Goal: Task Accomplishment & Management: Use online tool/utility

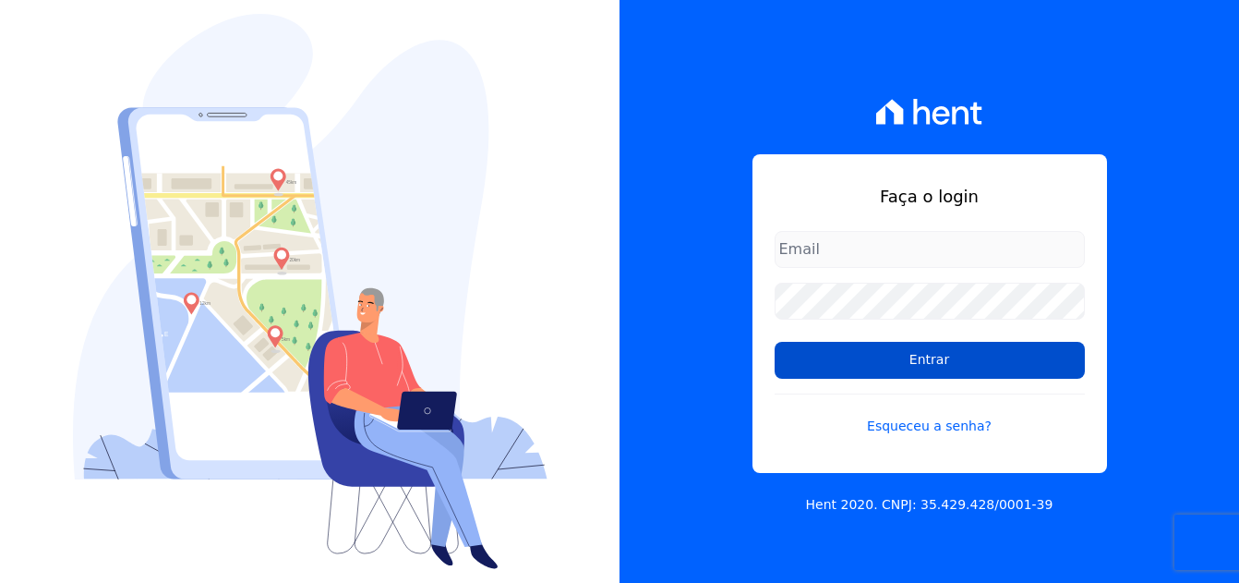
type input "luiz.nascimento@maislar.com"
click at [916, 359] on input "Entrar" at bounding box center [930, 360] width 310 height 37
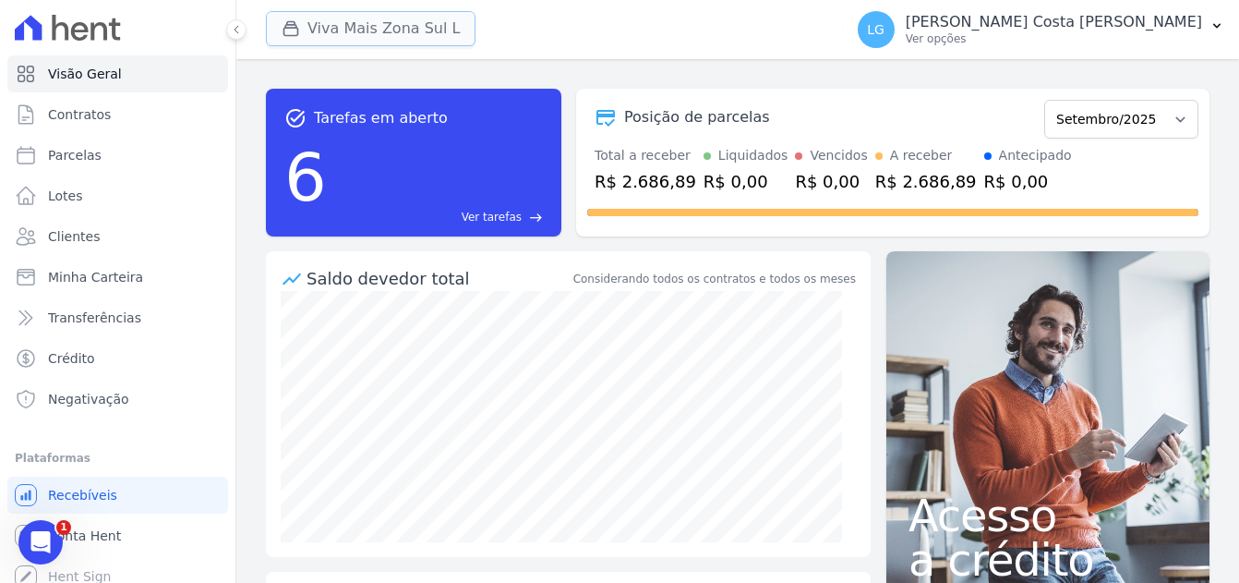
click at [317, 39] on button "Viva Mais Zona Sul L" at bounding box center [371, 28] width 210 height 35
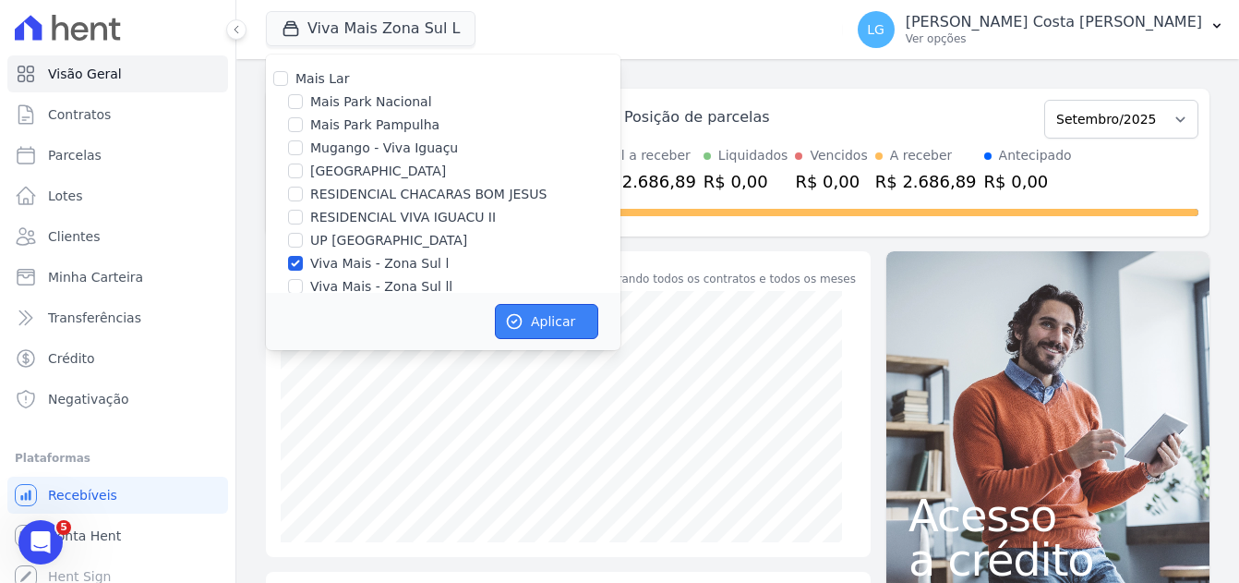
click at [563, 318] on button "Aplicar" at bounding box center [546, 321] width 103 height 35
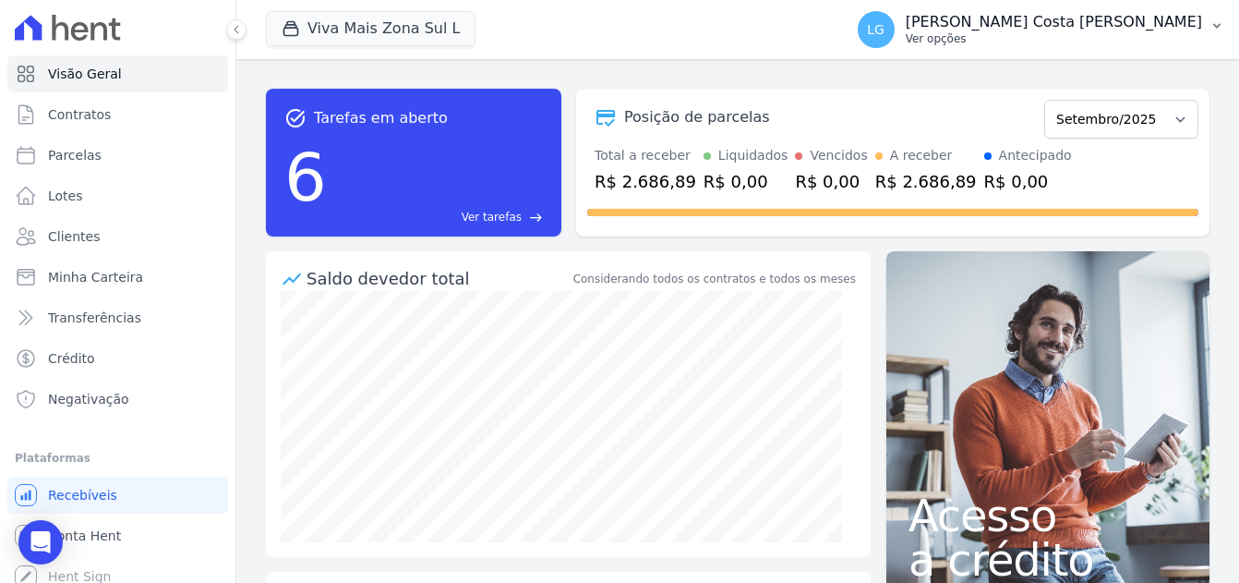
click at [1159, 38] on p "Ver opções" at bounding box center [1054, 38] width 296 height 15
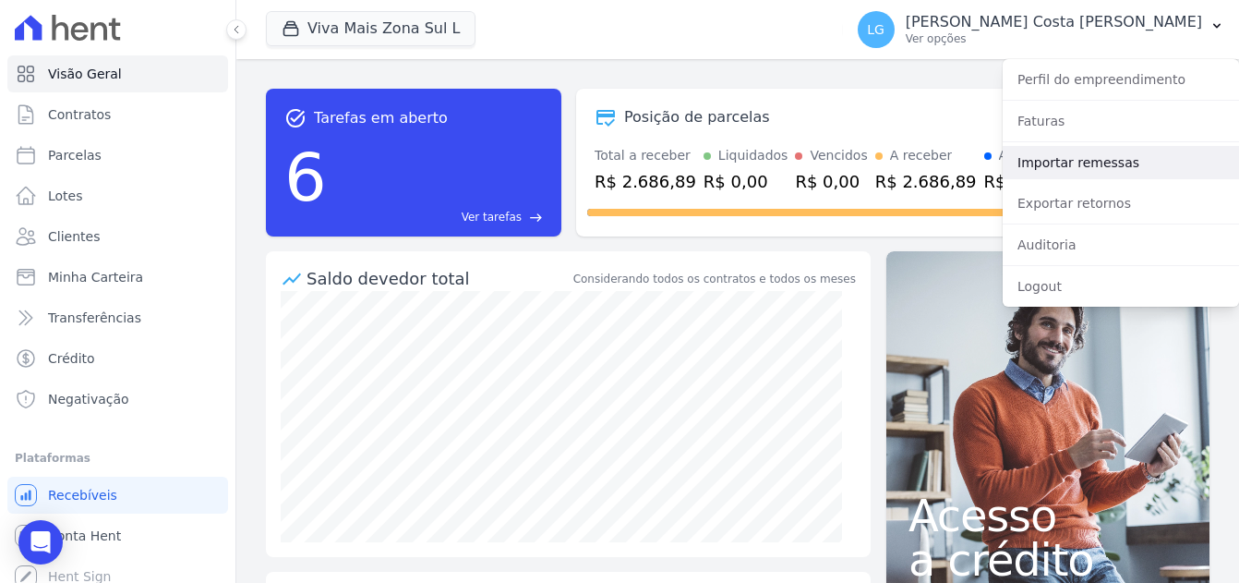
click at [1109, 162] on link "Importar remessas" at bounding box center [1121, 162] width 236 height 33
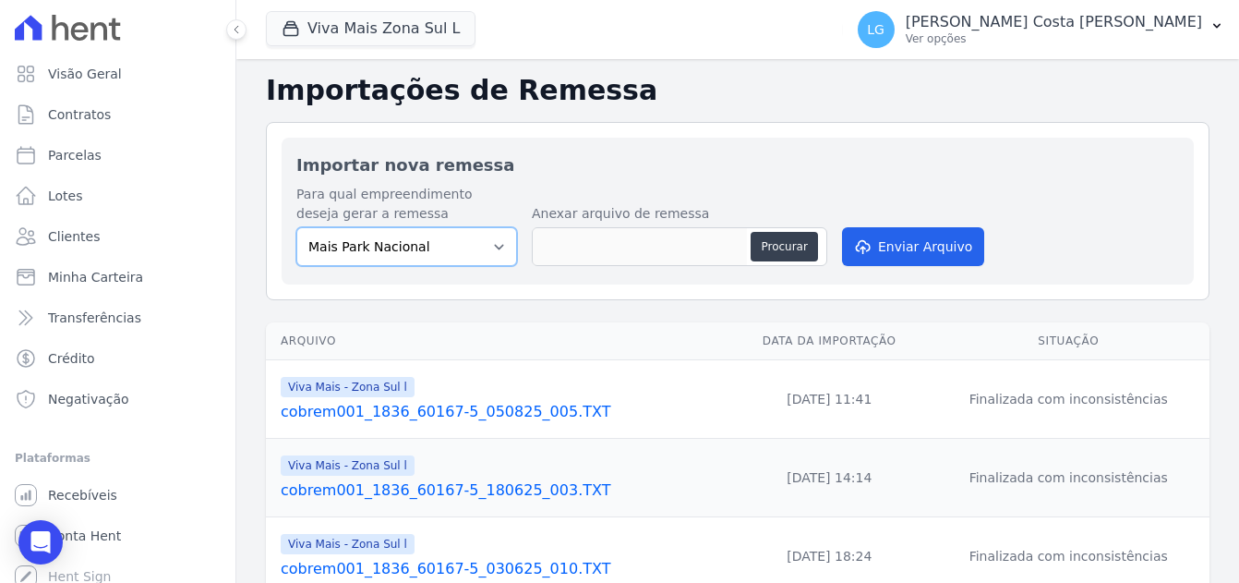
click at [494, 252] on select "Mais Park Nacional Mais Park Pampulha Mugango - Viva Iguaçu Parque Primavera RE…" at bounding box center [406, 246] width 221 height 39
select select "f20d2e28-70a3-438f-8070-30f2081683a1"
click at [296, 227] on select "[GEOGRAPHIC_DATA] [GEOGRAPHIC_DATA] Iguaçu [GEOGRAPHIC_DATA] RESIDENCIAL CHACAR…" at bounding box center [406, 246] width 221 height 39
click at [777, 242] on button "Procurar" at bounding box center [784, 247] width 66 height 30
type input "cobrem001_1836_60167-5_010925_004.TXT"
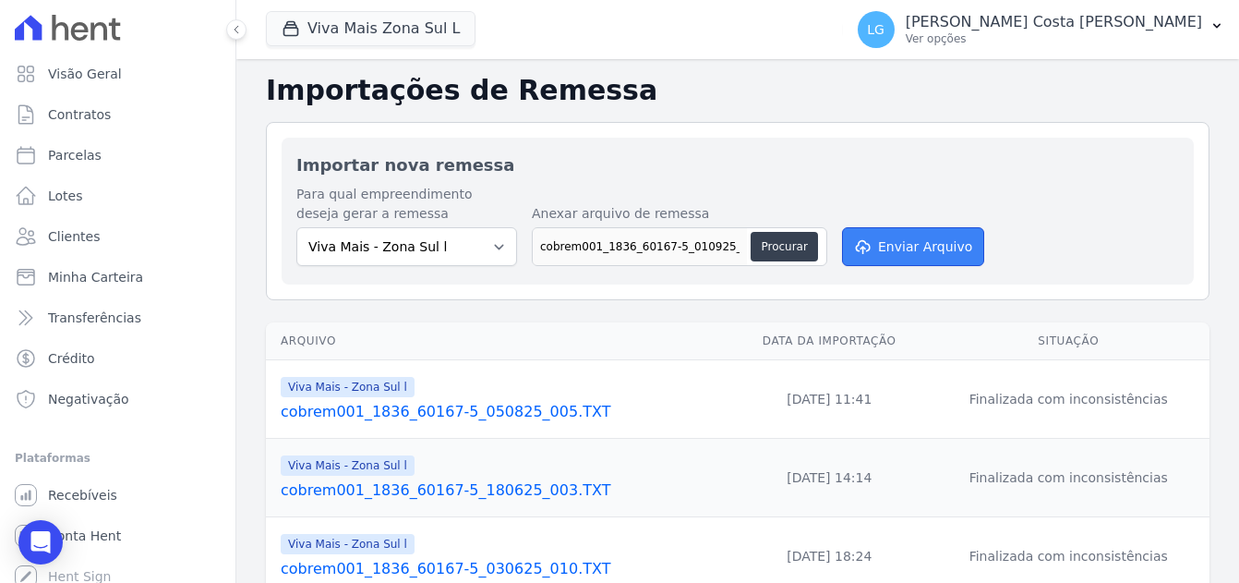
click at [880, 249] on button "Enviar Arquivo" at bounding box center [913, 246] width 142 height 39
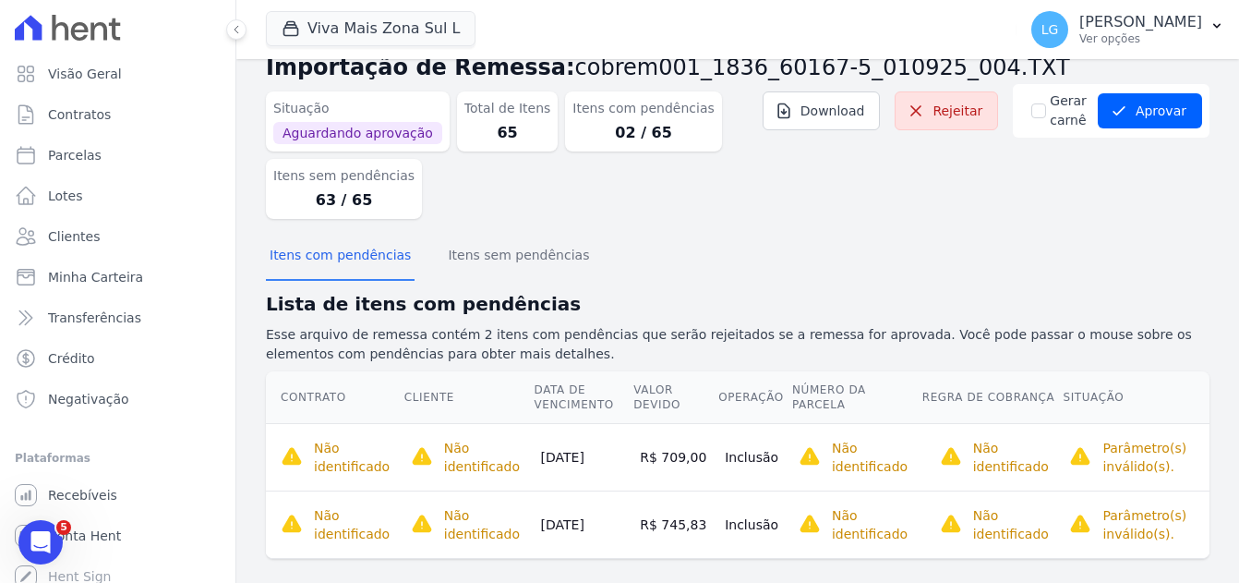
scroll to position [64, 0]
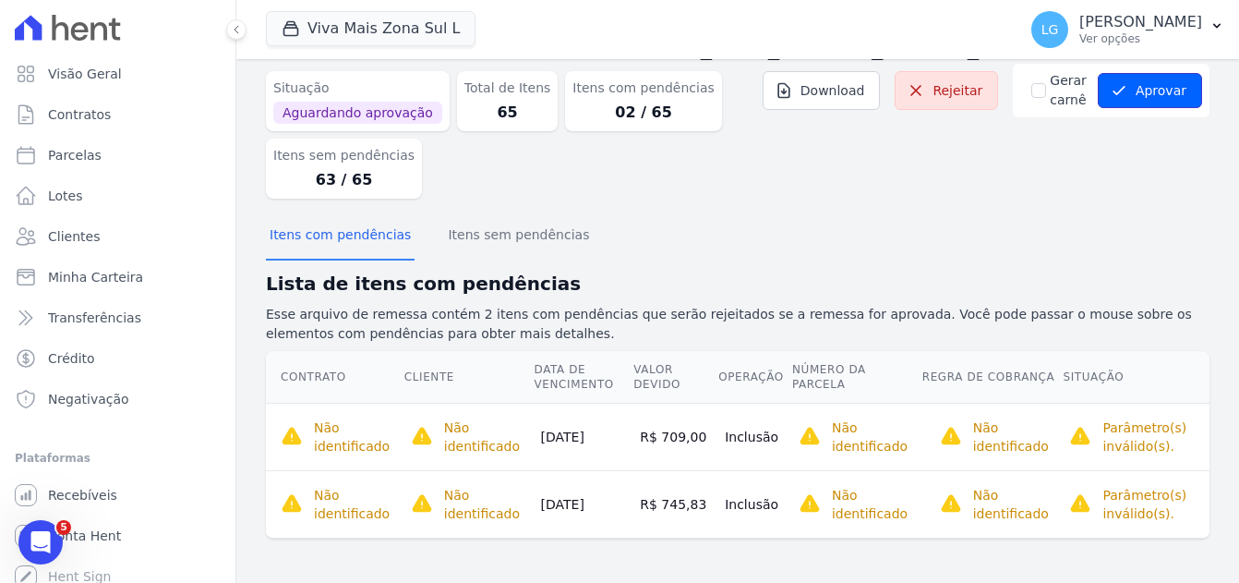
click at [1134, 96] on button "Aprovar" at bounding box center [1150, 90] width 104 height 35
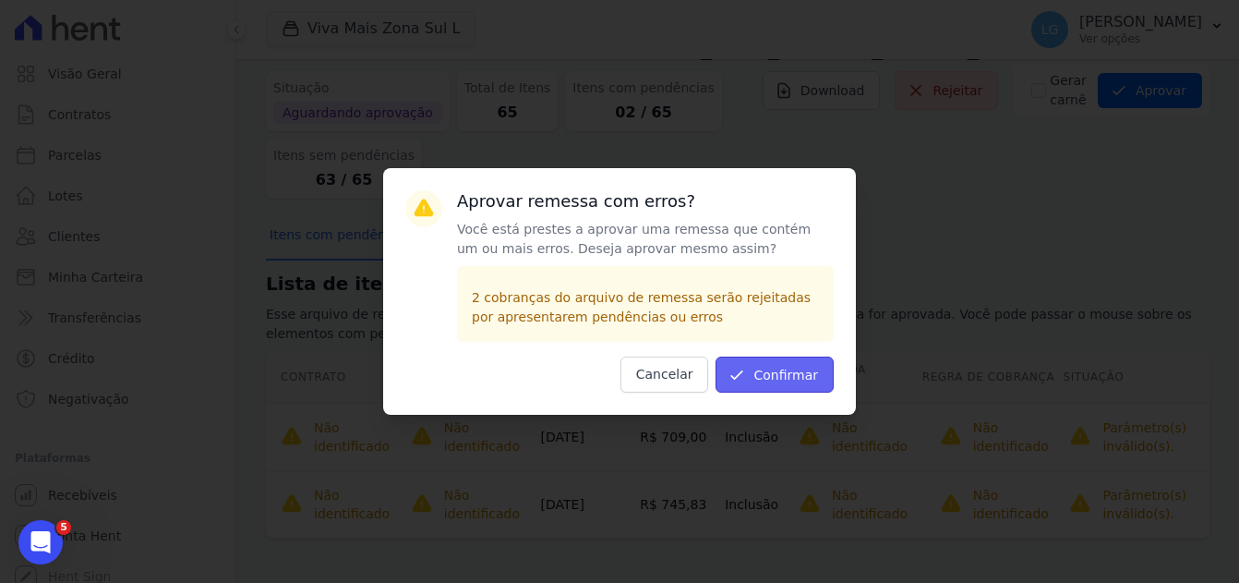
click at [786, 387] on button "Confirmar" at bounding box center [774, 374] width 118 height 36
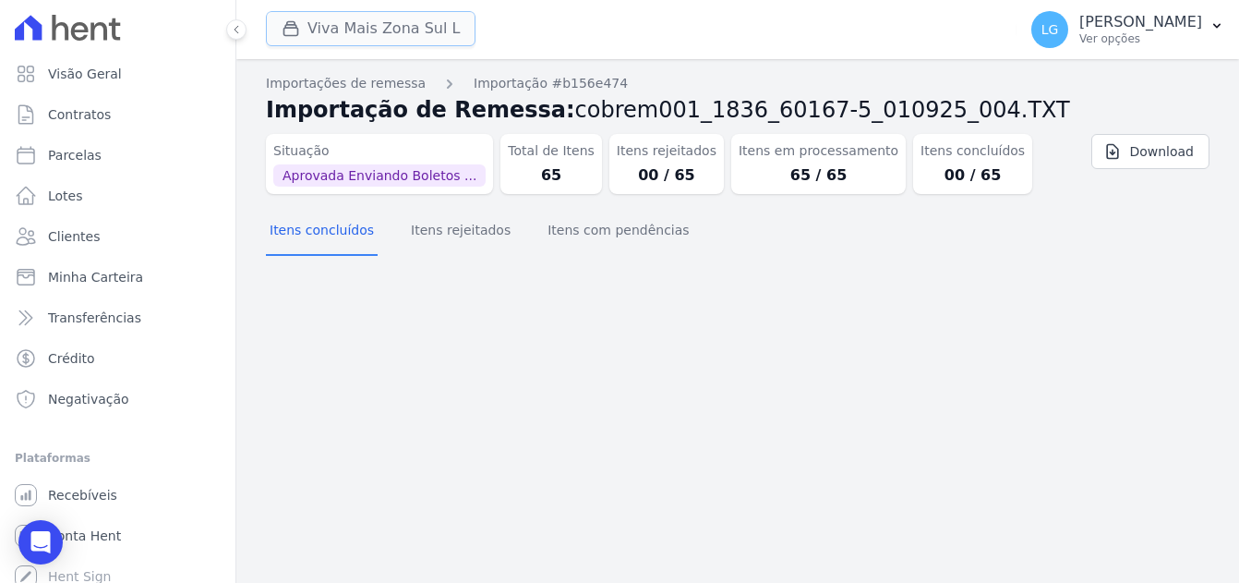
click at [334, 32] on button "Viva Mais Zona Sul L" at bounding box center [371, 28] width 210 height 35
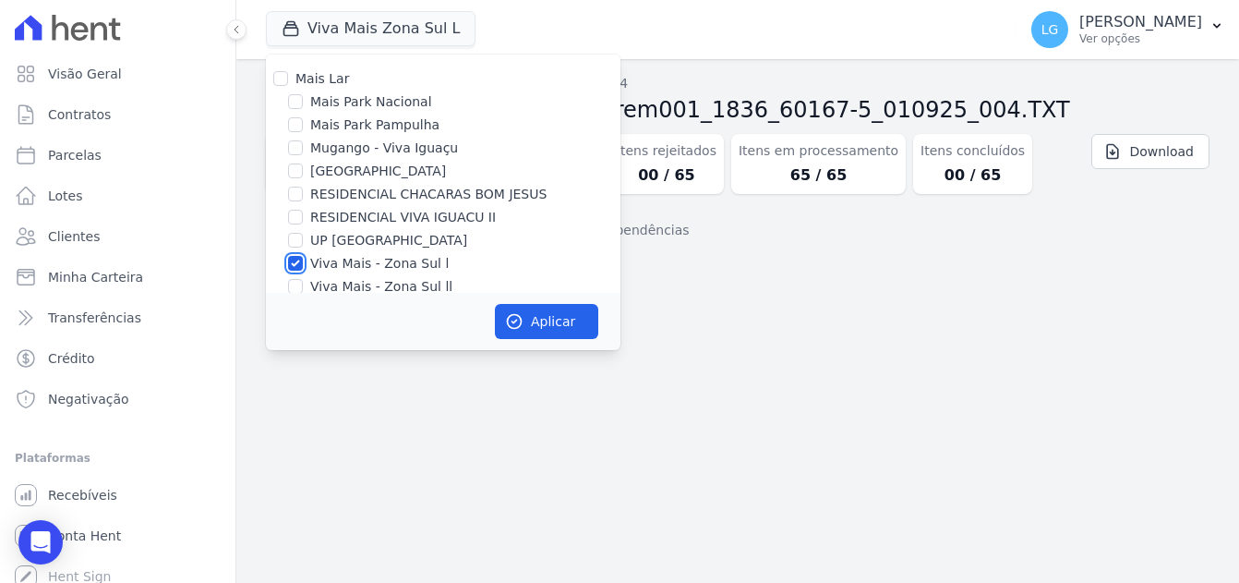
click at [301, 266] on input "Viva Mais - Zona Sul l" at bounding box center [295, 263] width 15 height 15
checkbox input "false"
click at [301, 284] on input "Viva Mais - Zona Sul ll" at bounding box center [295, 286] width 15 height 15
checkbox input "true"
click at [549, 325] on button "Aplicar" at bounding box center [546, 321] width 103 height 35
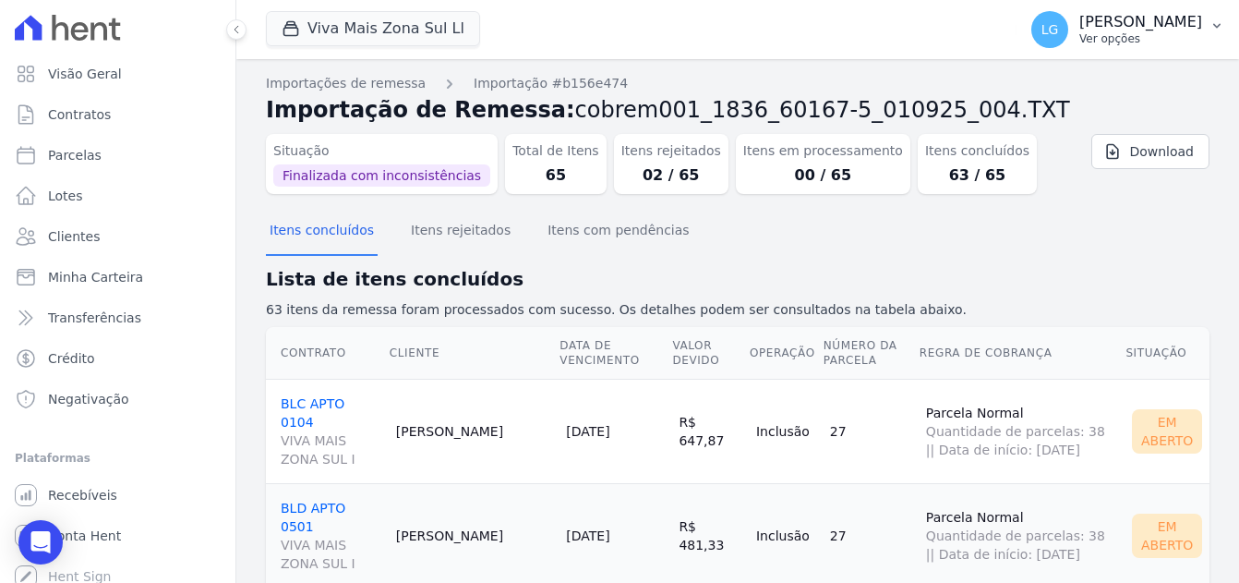
click at [1079, 25] on p "[PERSON_NAME]" at bounding box center [1140, 22] width 123 height 18
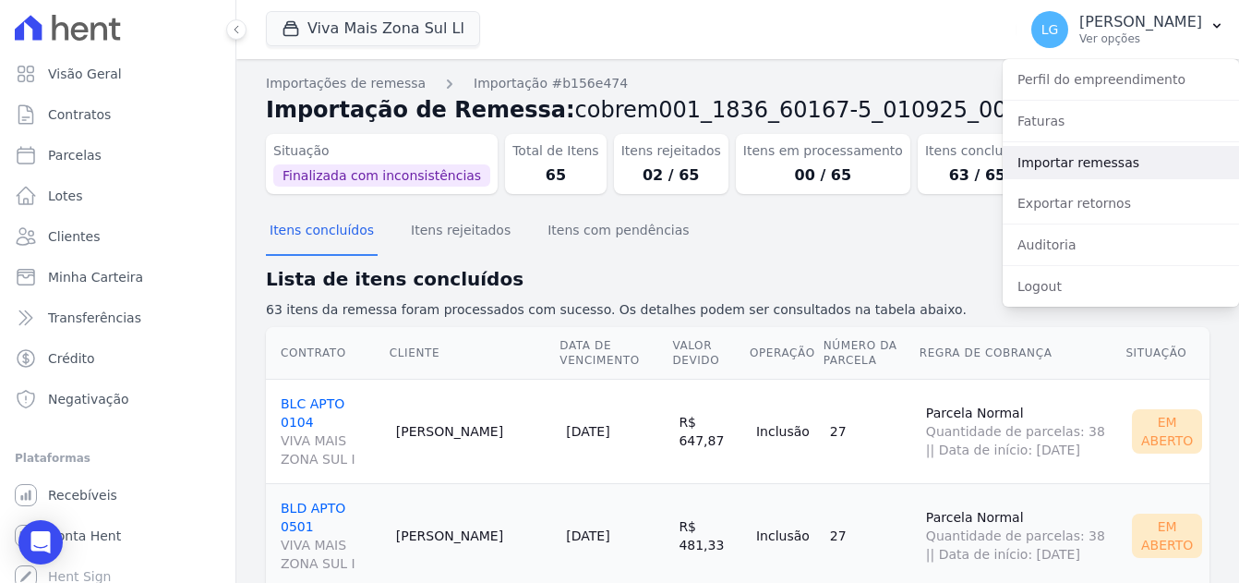
click at [1081, 167] on link "Importar remessas" at bounding box center [1121, 162] width 236 height 33
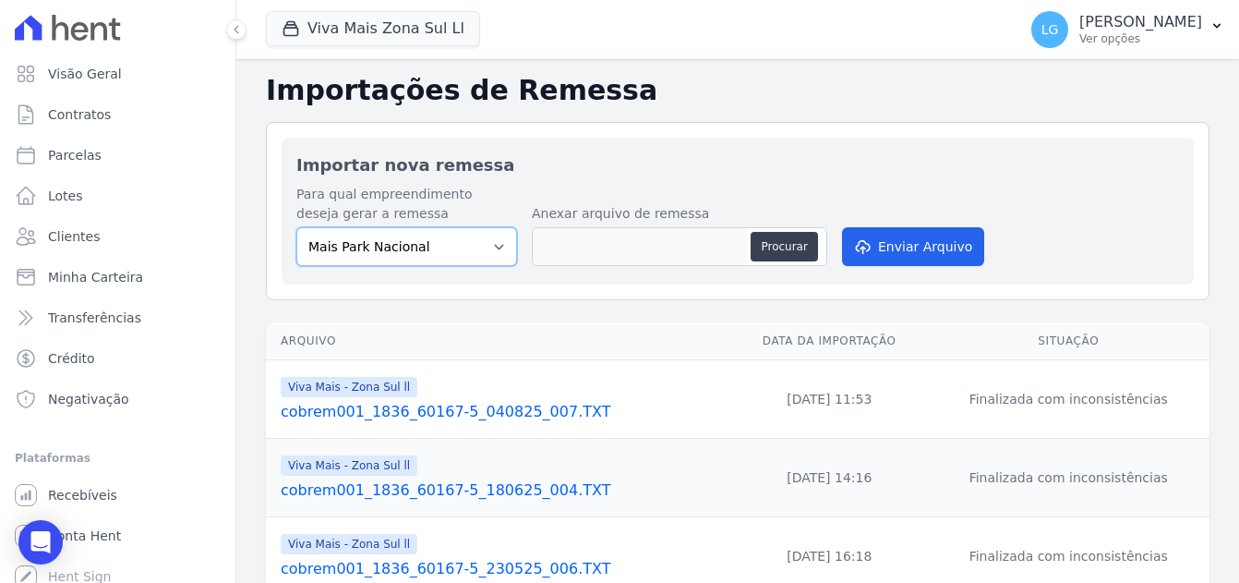
click at [426, 250] on select "[GEOGRAPHIC_DATA] [GEOGRAPHIC_DATA] Iguaçu [GEOGRAPHIC_DATA] RESIDENCIAL CHACAR…" at bounding box center [406, 246] width 221 height 39
select select "a8625a47-386e-436d-9164-64f7062b4c2b"
click at [296, 227] on select "[GEOGRAPHIC_DATA] [GEOGRAPHIC_DATA] Iguaçu [GEOGRAPHIC_DATA] RESIDENCIAL CHACAR…" at bounding box center [406, 246] width 221 height 39
click at [786, 247] on button "Procurar" at bounding box center [784, 247] width 66 height 30
type input "cobrem001_1836_60167-5_010925_005.TXT"
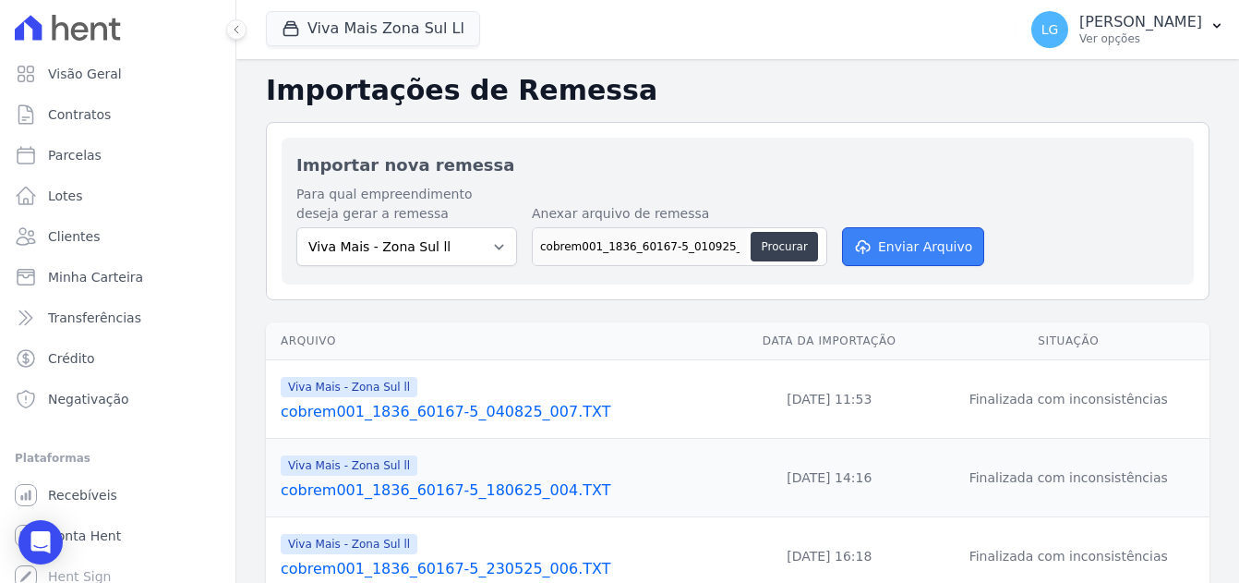
click at [912, 242] on button "Enviar Arquivo" at bounding box center [913, 246] width 142 height 39
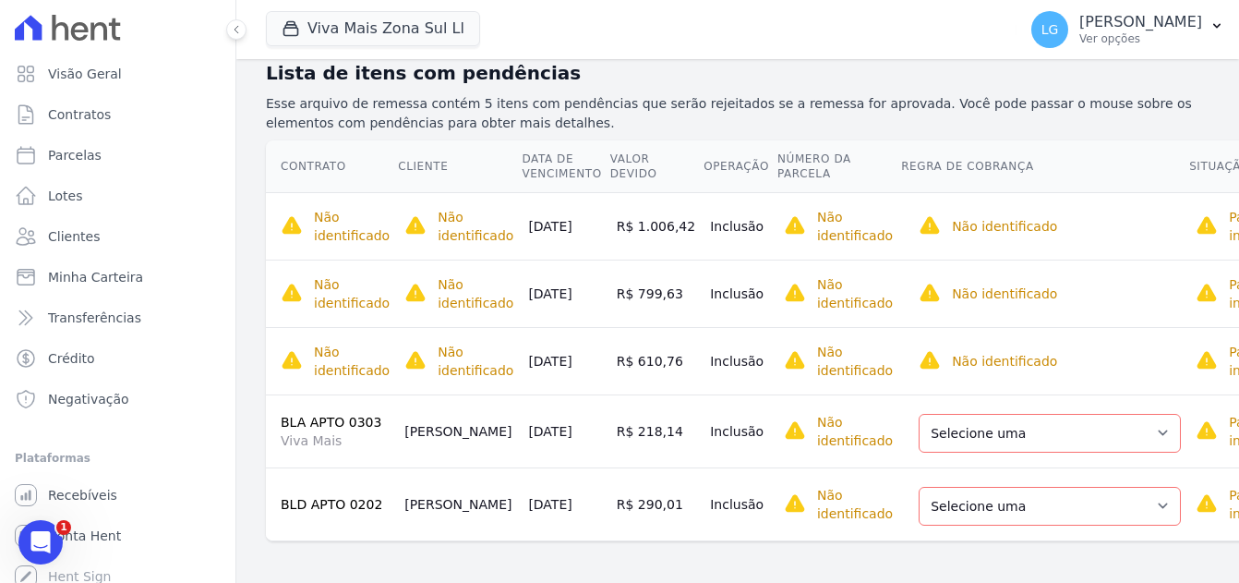
scroll to position [291, 0]
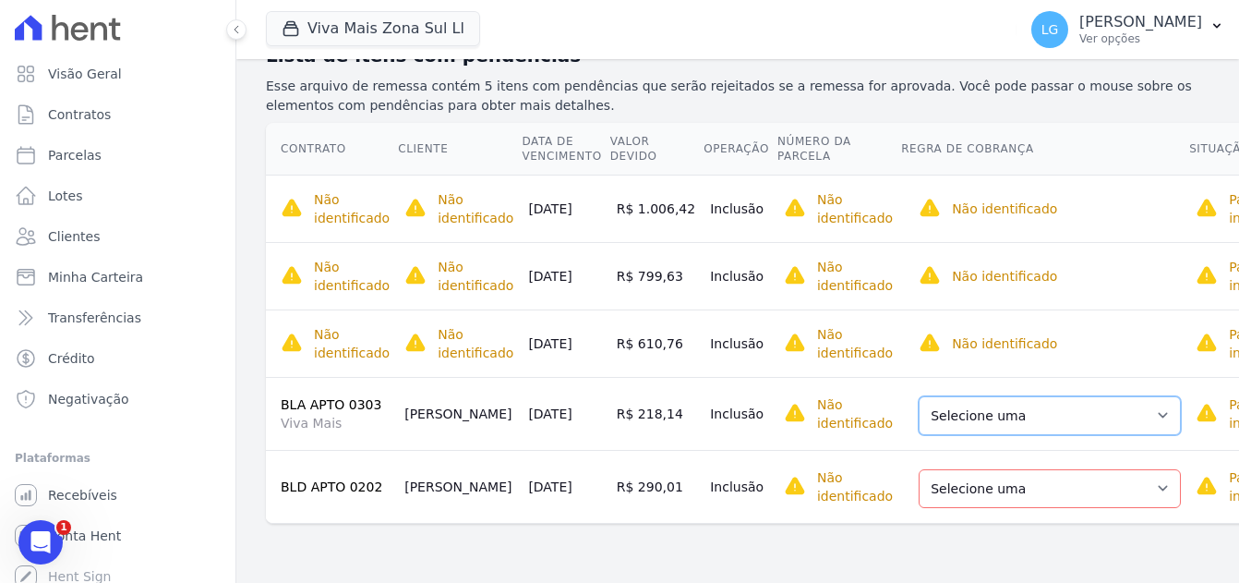
click at [1022, 397] on select "Selecione uma Nova Parcela Avulsa Parcela Avulsa Existente Parcela Normal (42 X…" at bounding box center [1050, 415] width 262 height 39
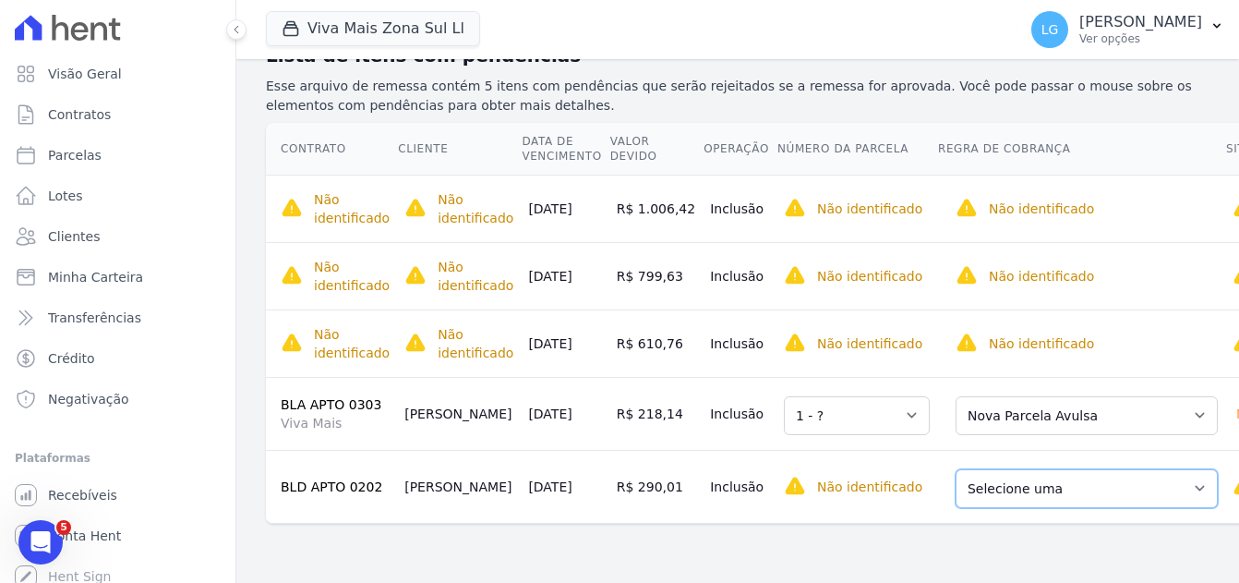
click at [1013, 508] on select "Selecione uma Nova Parcela Avulsa Parcela Avulsa Existente Parcela Normal (48 X…" at bounding box center [1086, 488] width 262 height 39
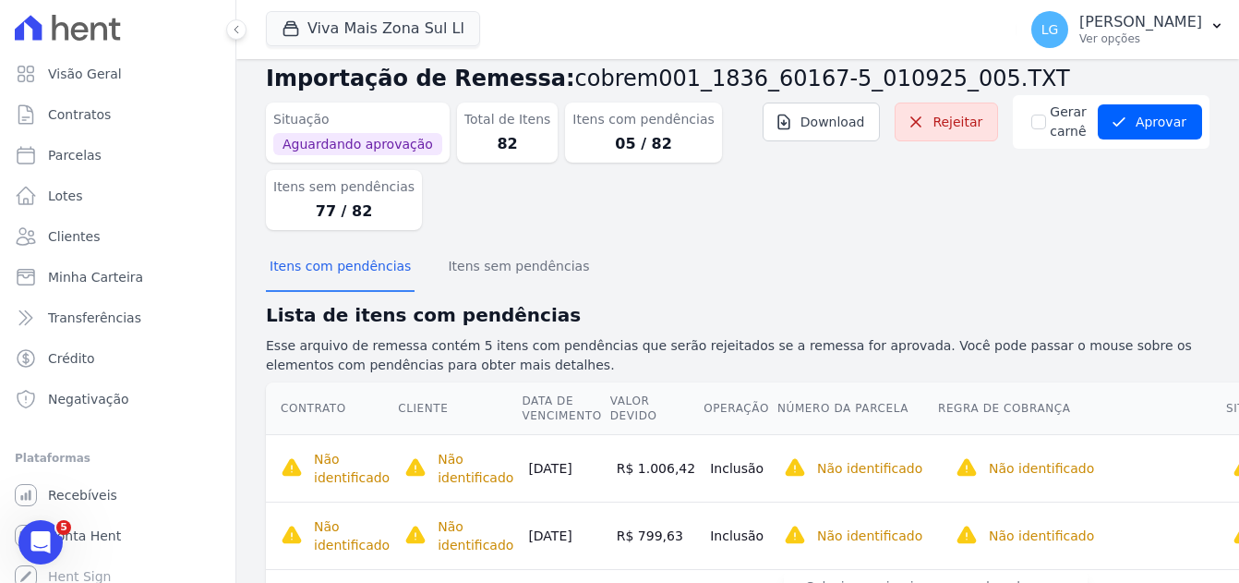
scroll to position [0, 0]
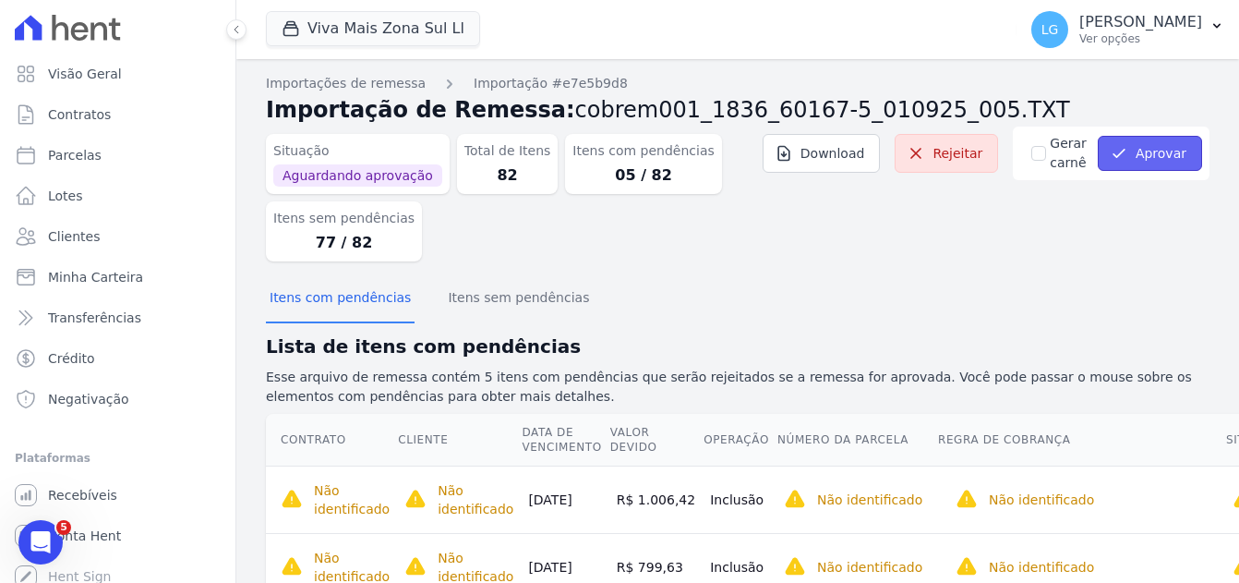
click at [1142, 145] on button "Aprovar" at bounding box center [1150, 153] width 104 height 35
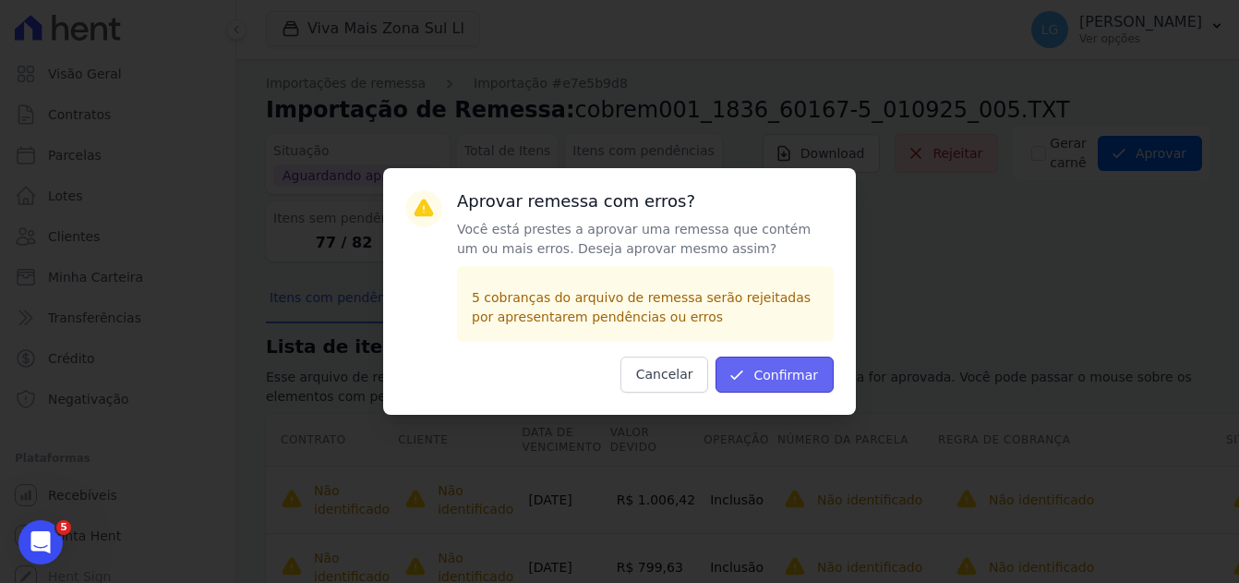
click at [786, 374] on button "Confirmar" at bounding box center [774, 374] width 118 height 36
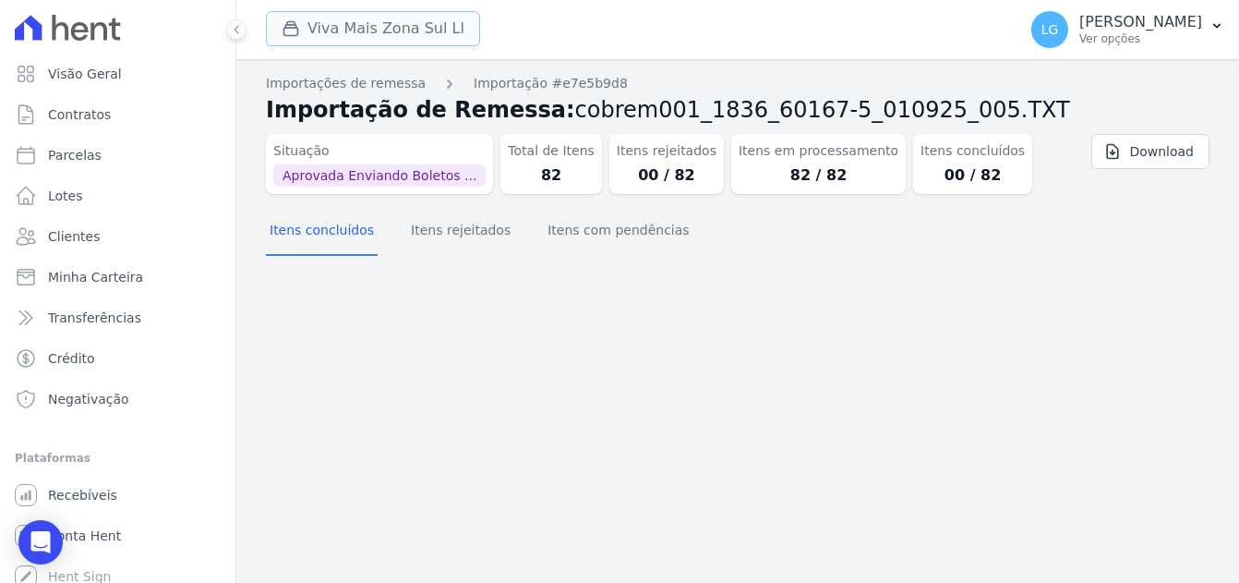
click at [363, 27] on button "Viva Mais Zona Sul Ll" at bounding box center [373, 28] width 214 height 35
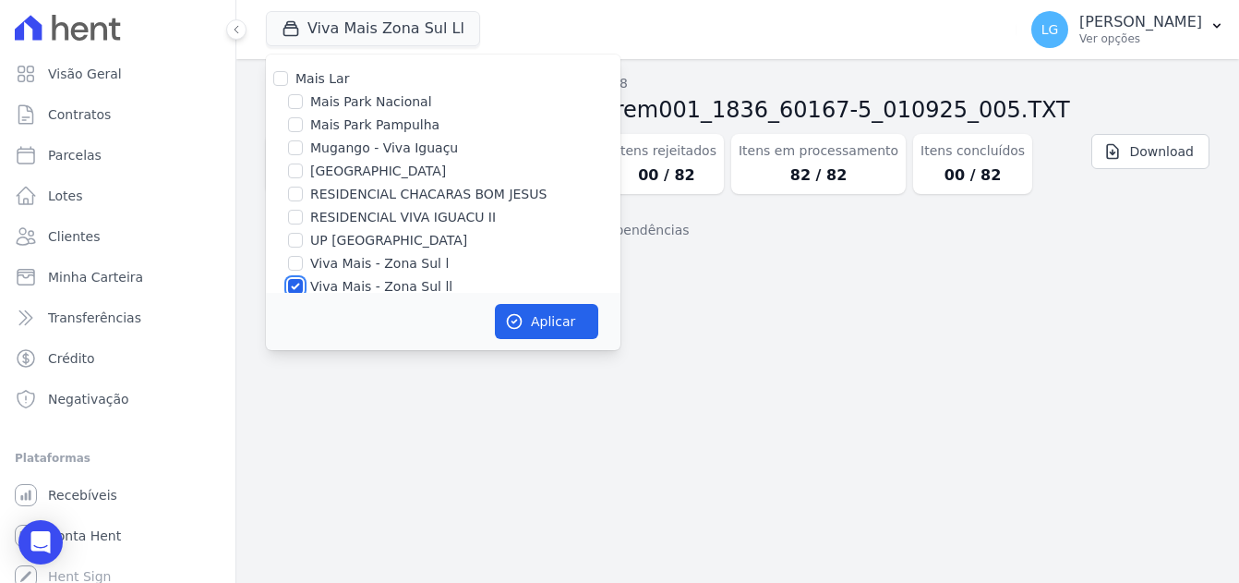
click at [296, 287] on input "Viva Mais - Zona Sul ll" at bounding box center [295, 286] width 15 height 15
checkbox input "false"
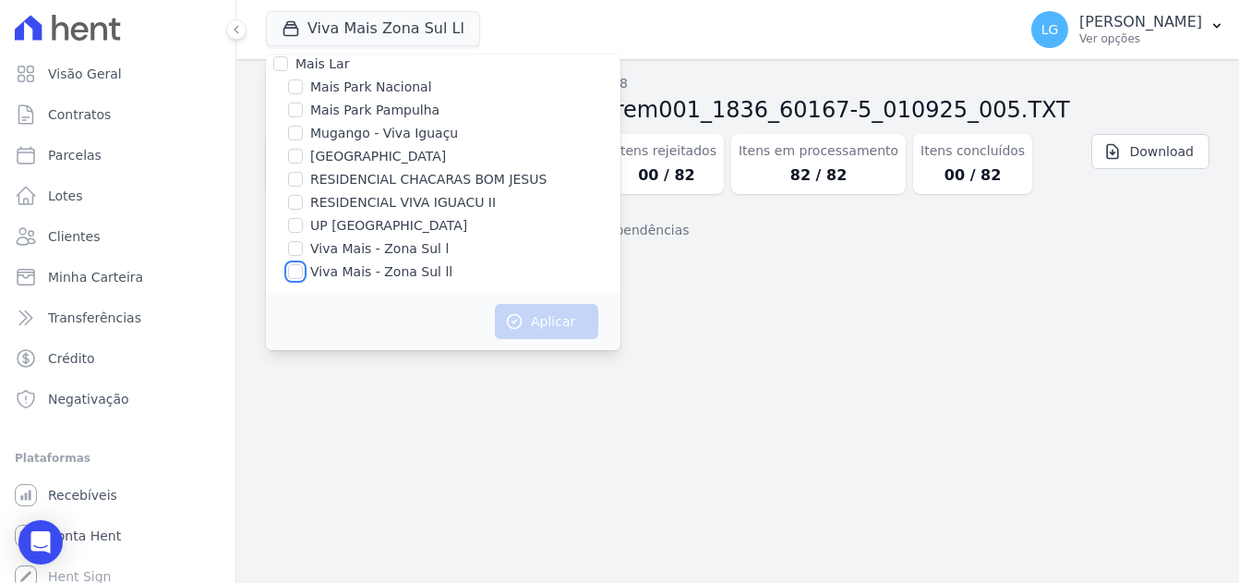
scroll to position [18, 0]
click at [299, 157] on input "[GEOGRAPHIC_DATA]" at bounding box center [295, 152] width 15 height 15
checkbox input "true"
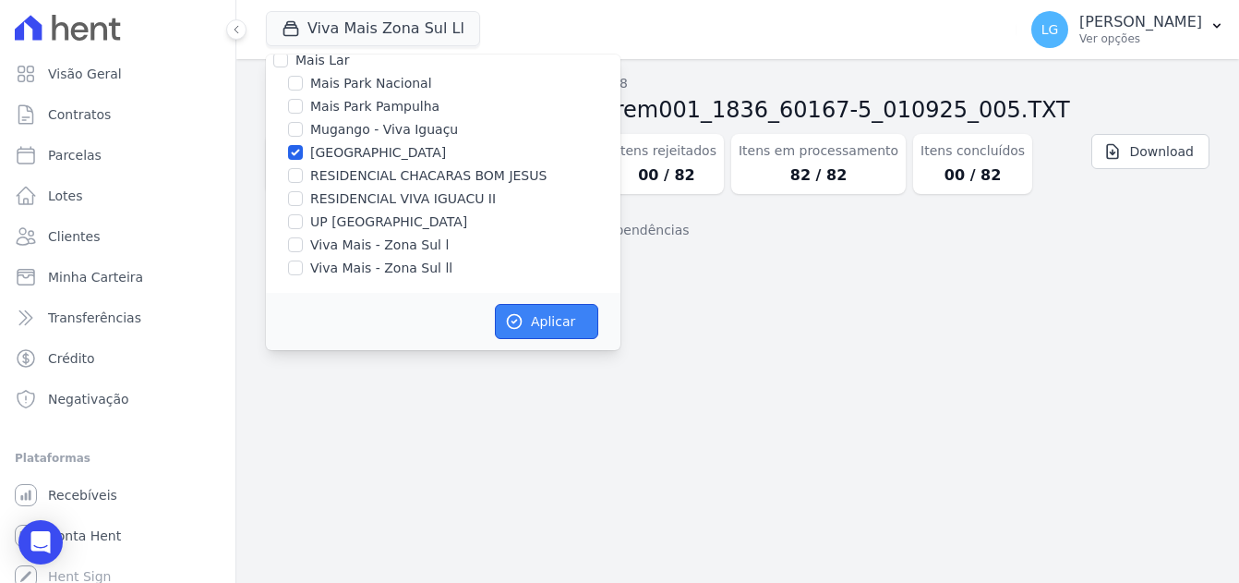
click at [561, 325] on button "Aplicar" at bounding box center [546, 321] width 103 height 35
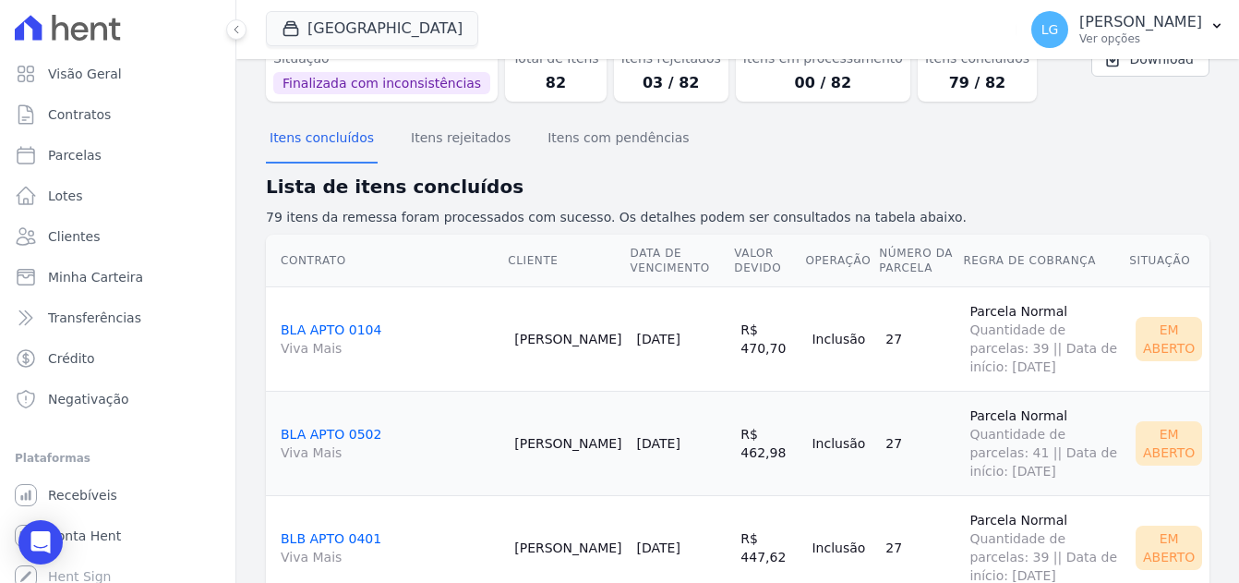
scroll to position [0, 0]
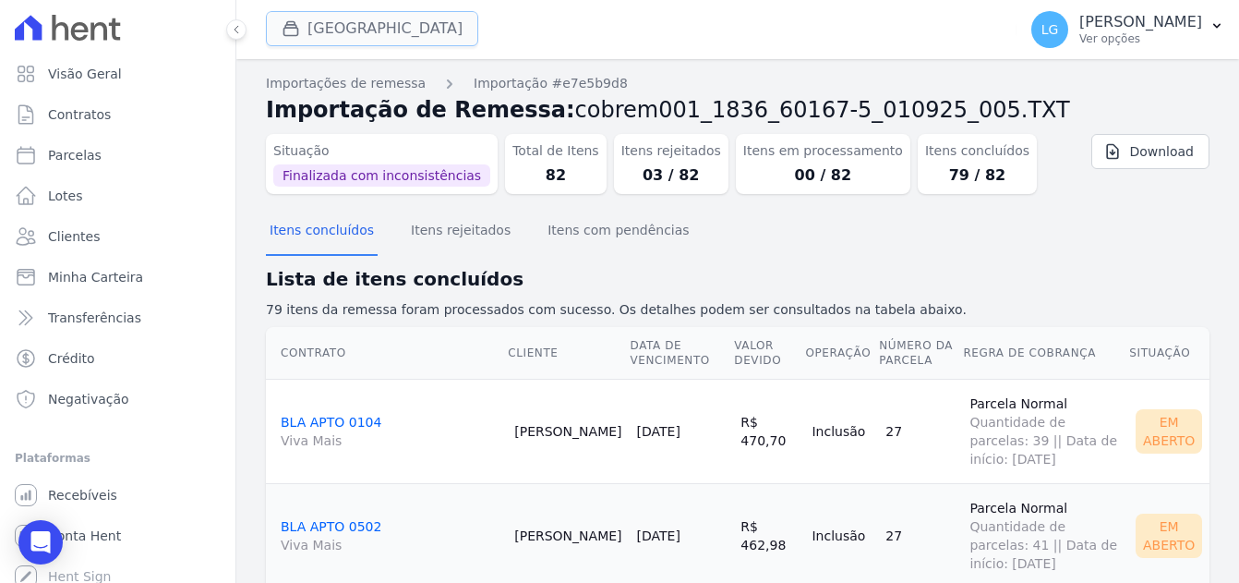
click at [354, 21] on button "[GEOGRAPHIC_DATA]" at bounding box center [372, 28] width 212 height 35
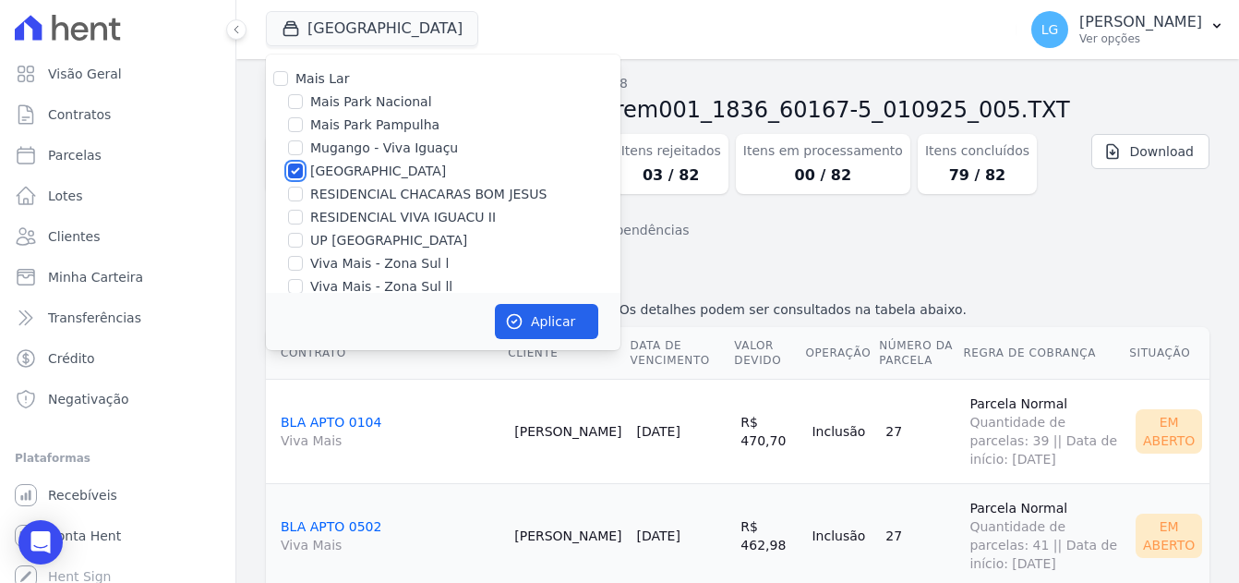
click at [301, 172] on input "[GEOGRAPHIC_DATA]" at bounding box center [295, 170] width 15 height 15
checkbox input "false"
click at [294, 288] on input "Viva Mais - Zona Sul ll" at bounding box center [295, 286] width 15 height 15
checkbox input "true"
click at [560, 318] on button "Aplicar" at bounding box center [546, 321] width 103 height 35
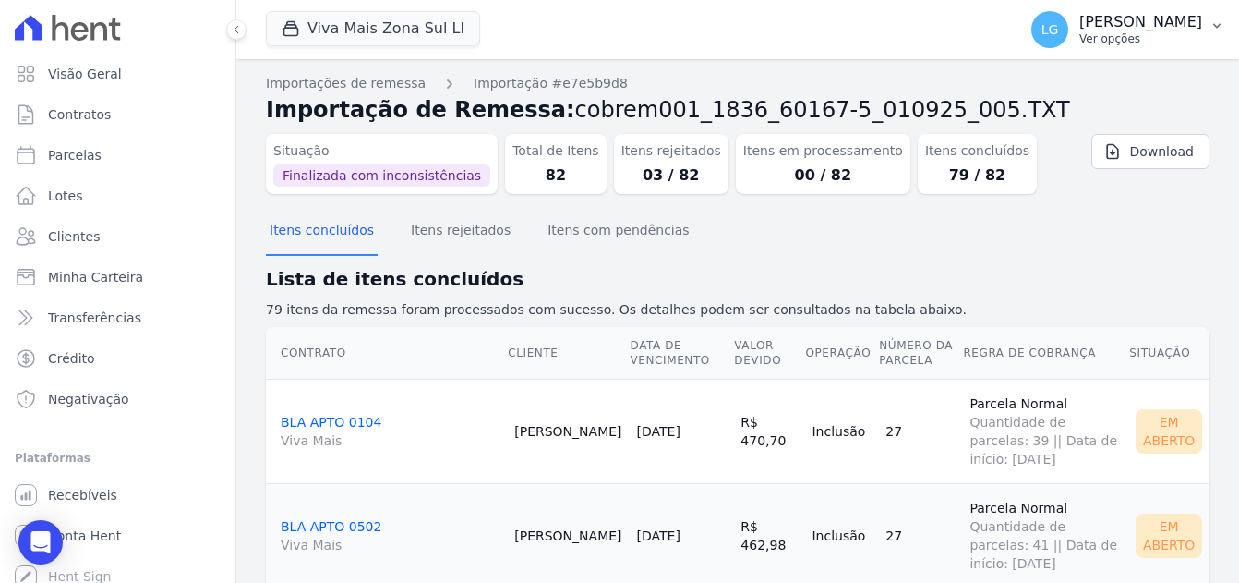
click at [1087, 30] on p "[PERSON_NAME]" at bounding box center [1140, 22] width 123 height 18
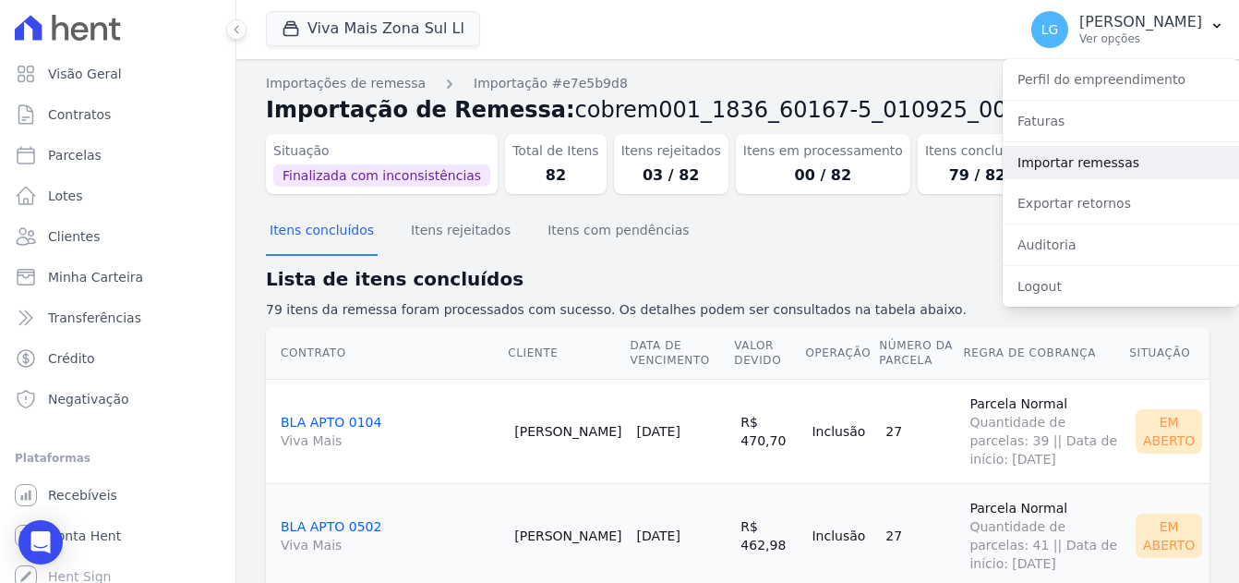
drag, startPoint x: 1072, startPoint y: 161, endPoint x: 1060, endPoint y: 162, distance: 12.1
click at [1072, 161] on link "Importar remessas" at bounding box center [1121, 162] width 236 height 33
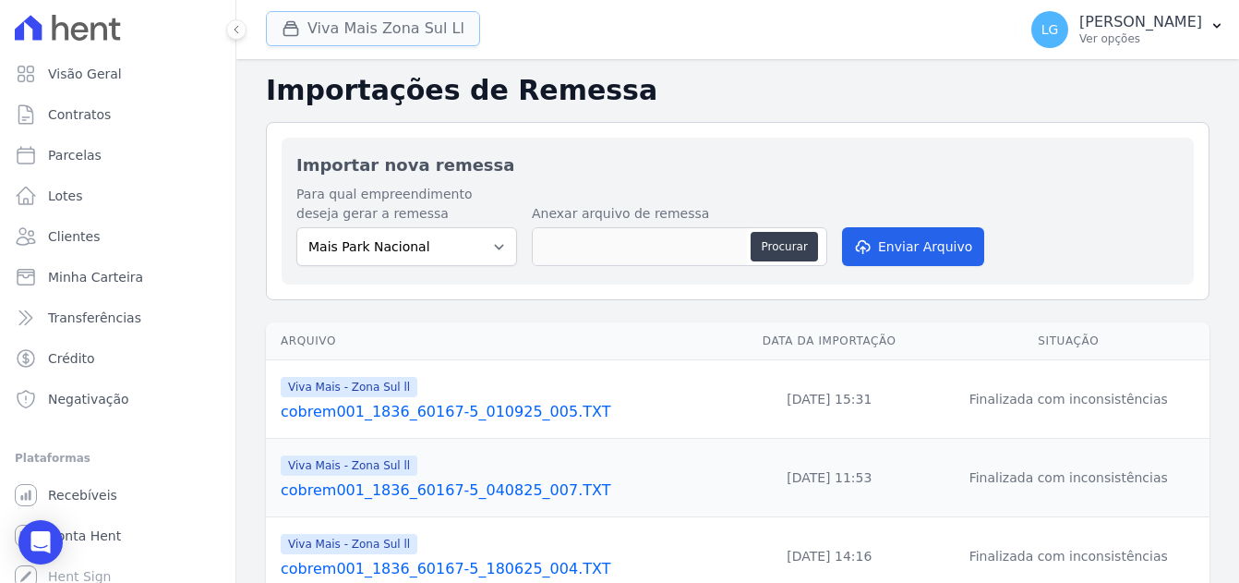
click at [394, 33] on button "Viva Mais Zona Sul Ll" at bounding box center [373, 28] width 214 height 35
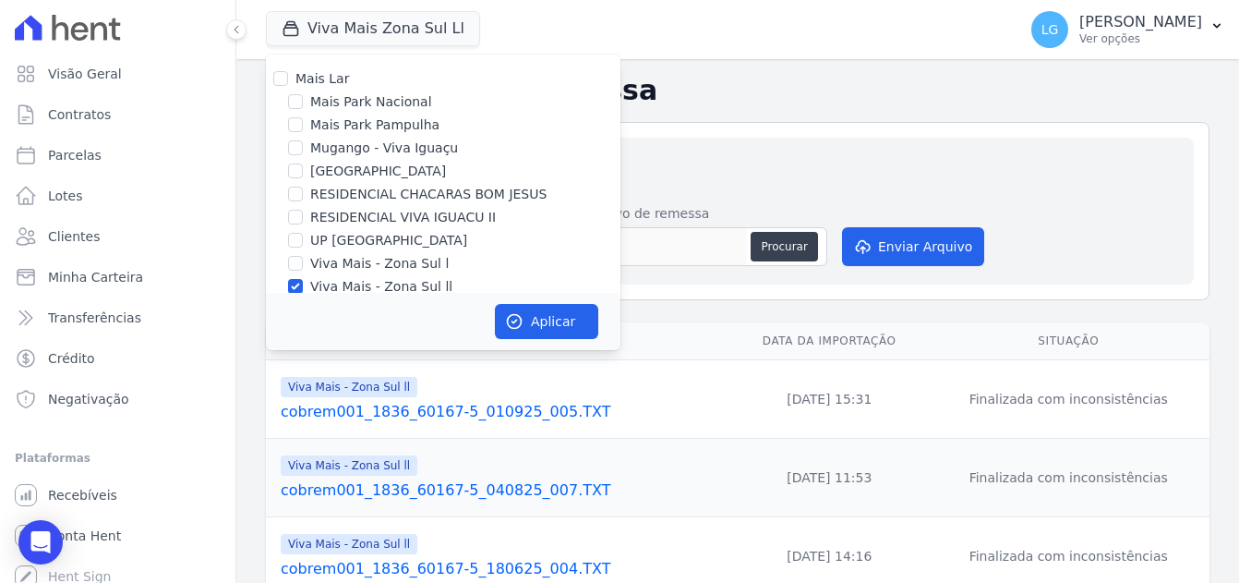
click at [681, 78] on h2 "Importações de Remessa" at bounding box center [737, 90] width 943 height 33
